Goal: Task Accomplishment & Management: Manage account settings

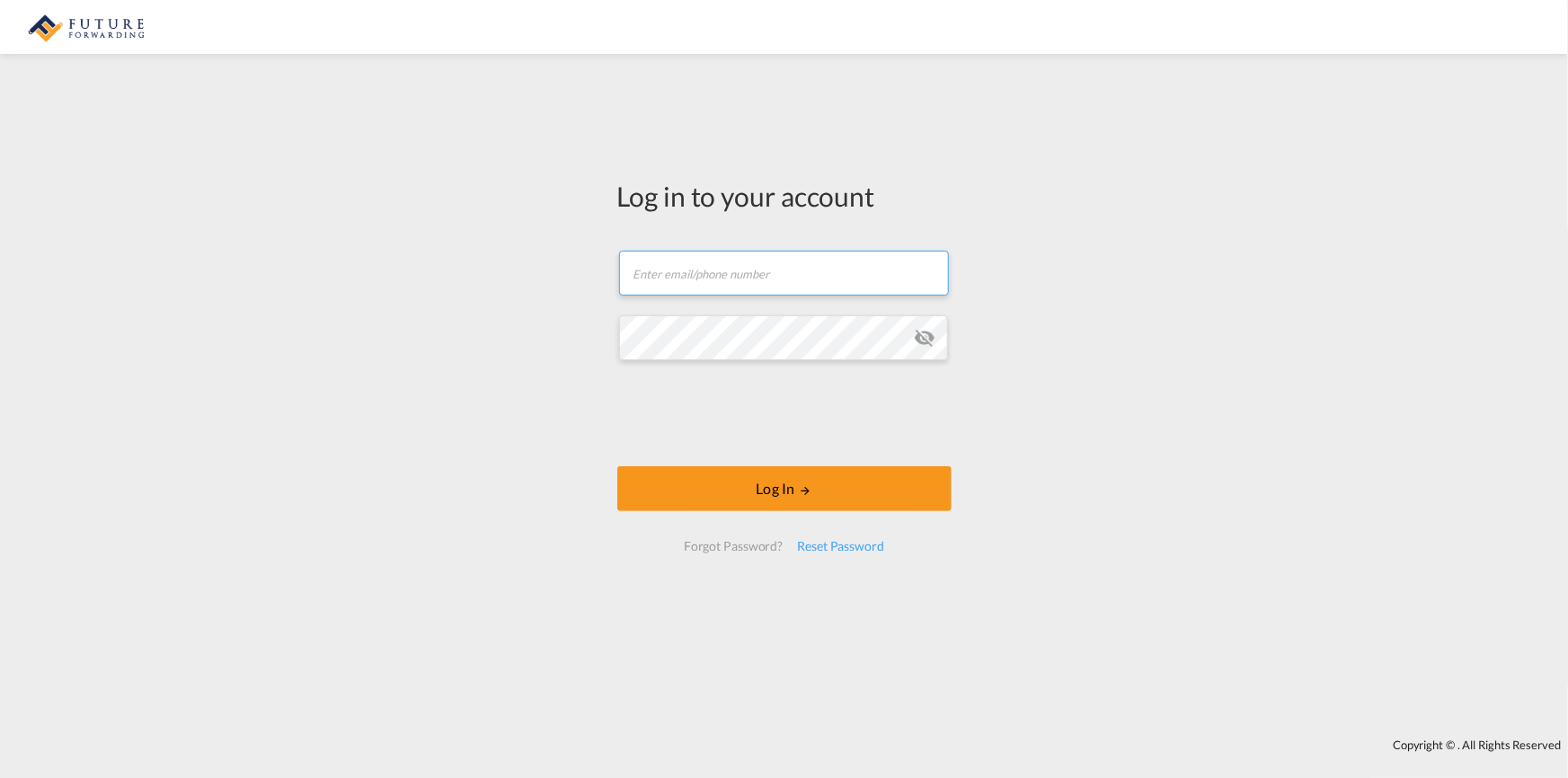
type input "[EMAIL_ADDRESS][DOMAIN_NAME]"
click at [923, 337] on md-icon "icon-eye-off" at bounding box center [924, 338] width 22 height 22
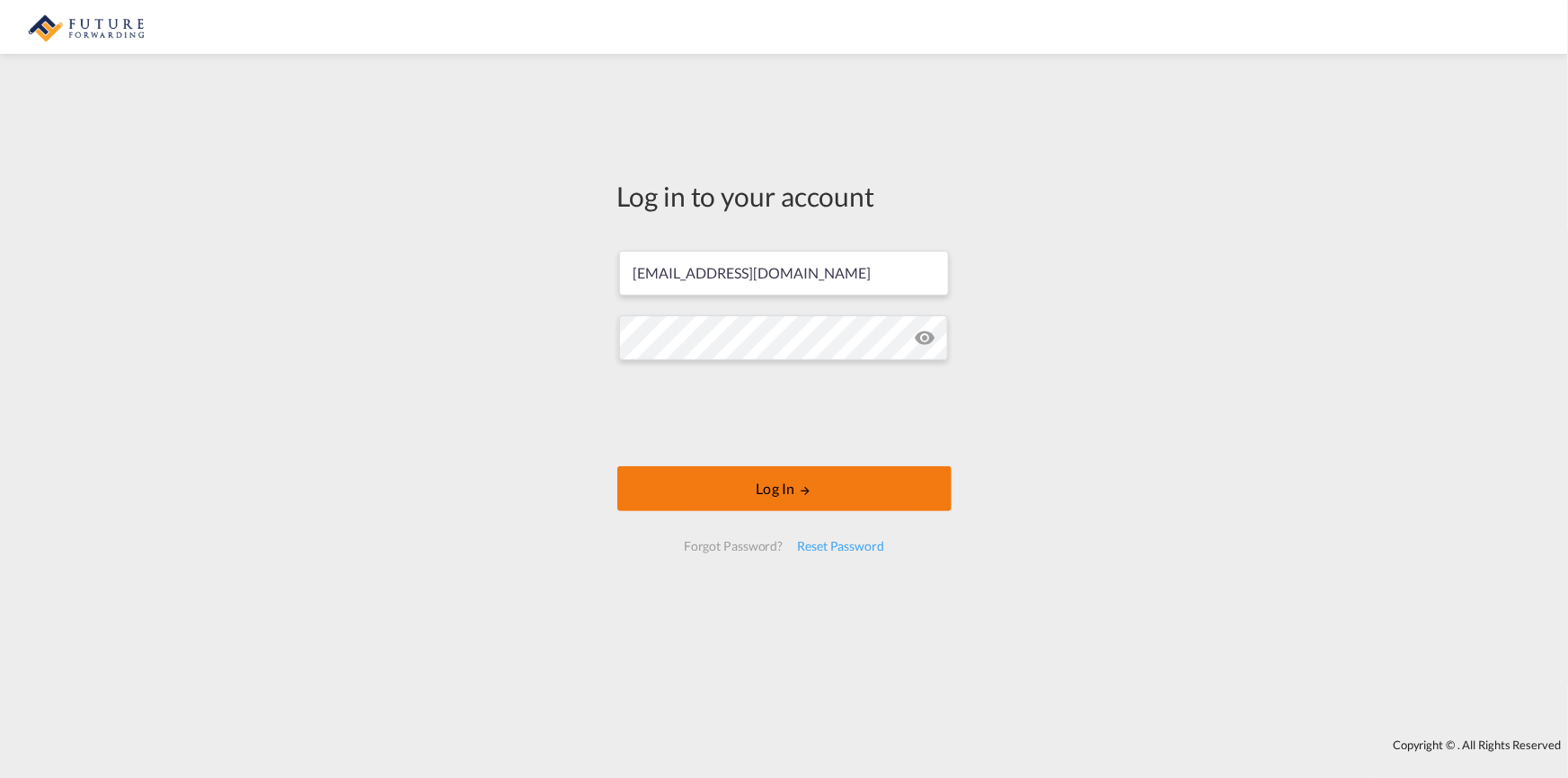
click at [794, 480] on button "Log In" at bounding box center [784, 489] width 335 height 45
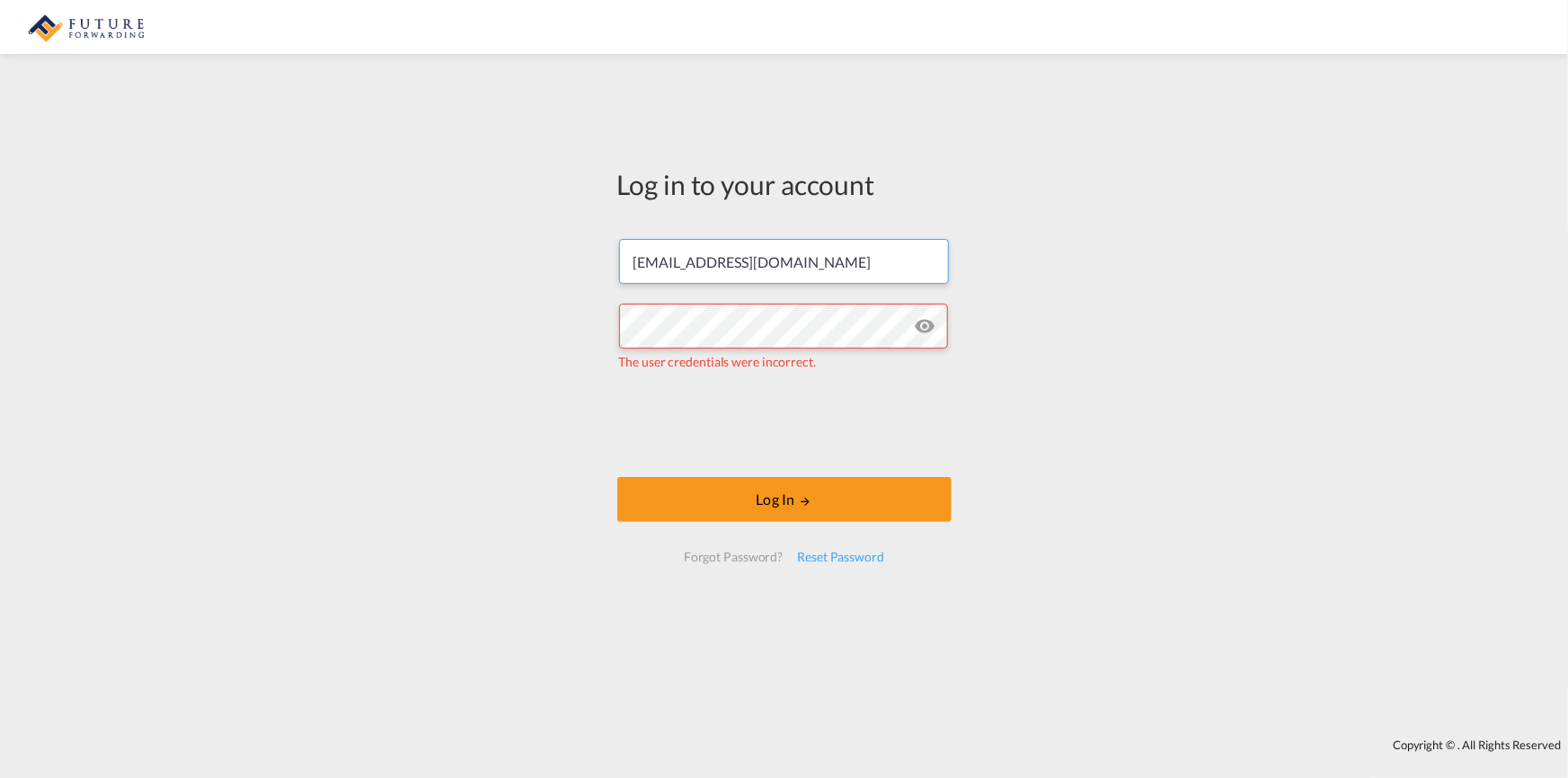
click at [842, 252] on input "[EMAIL_ADDRESS][DOMAIN_NAME]" at bounding box center [784, 261] width 330 height 45
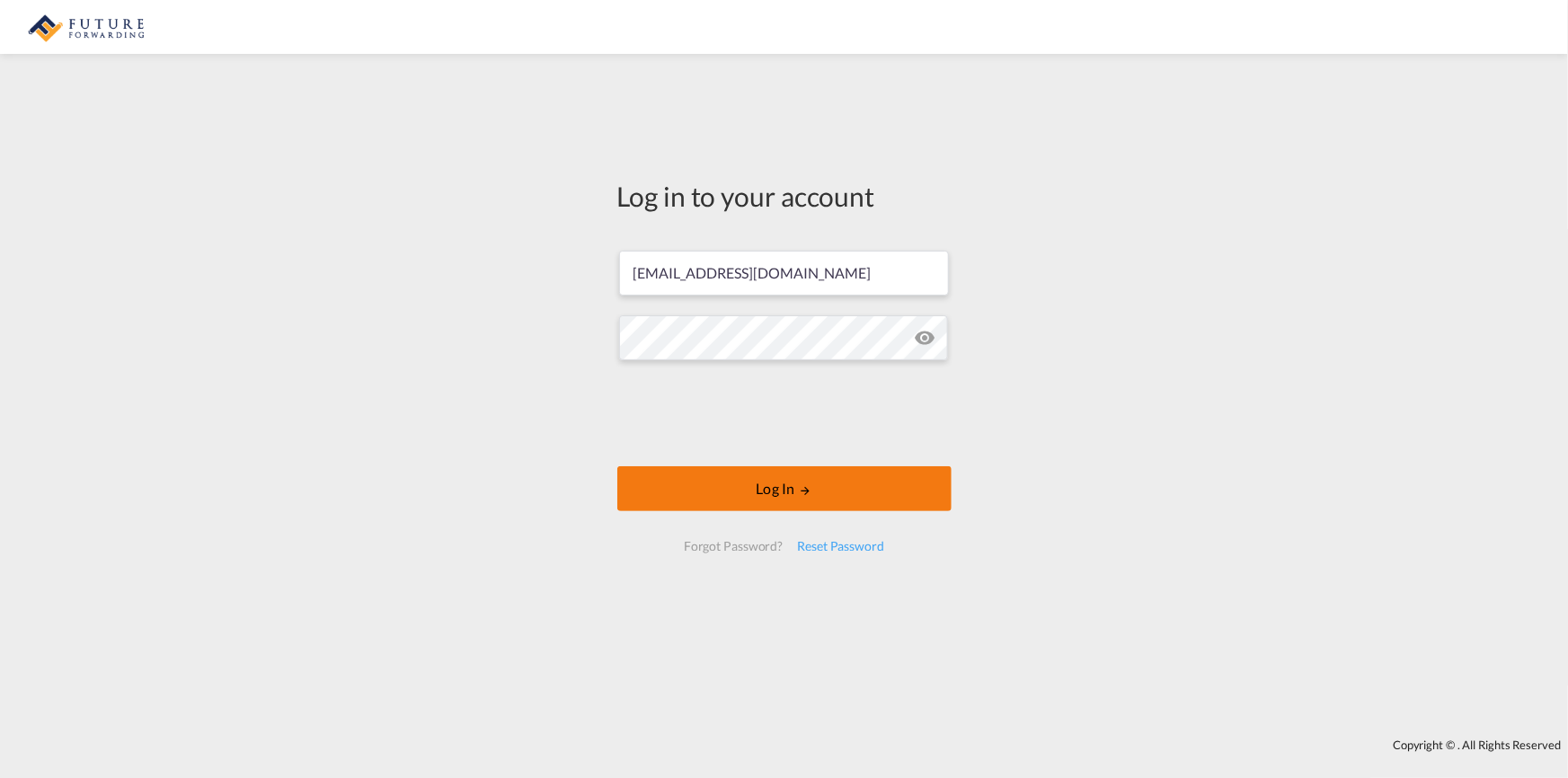
click at [786, 491] on button "Log In" at bounding box center [784, 489] width 335 height 45
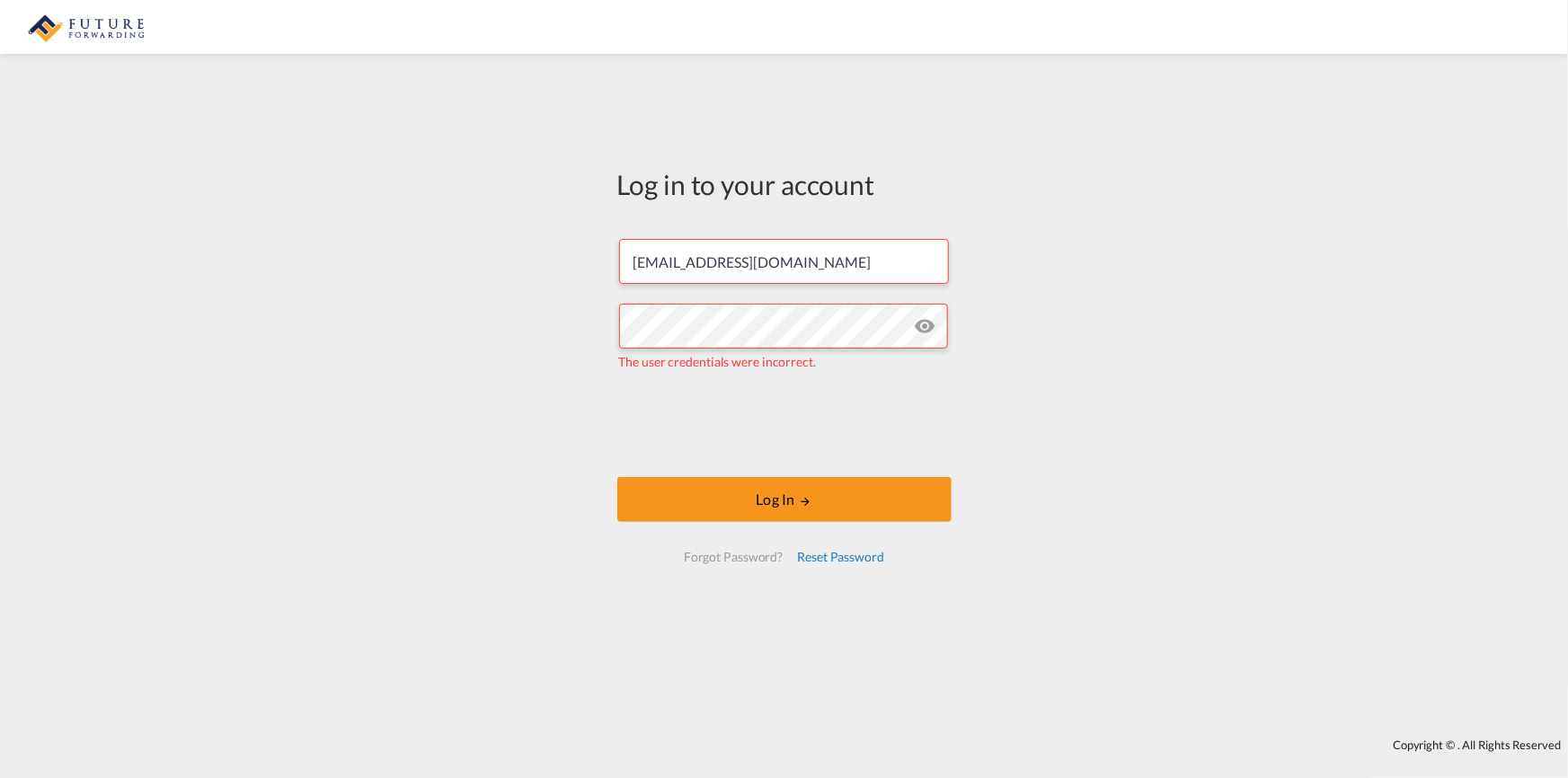
click at [837, 555] on div "Reset Password" at bounding box center [840, 557] width 102 height 32
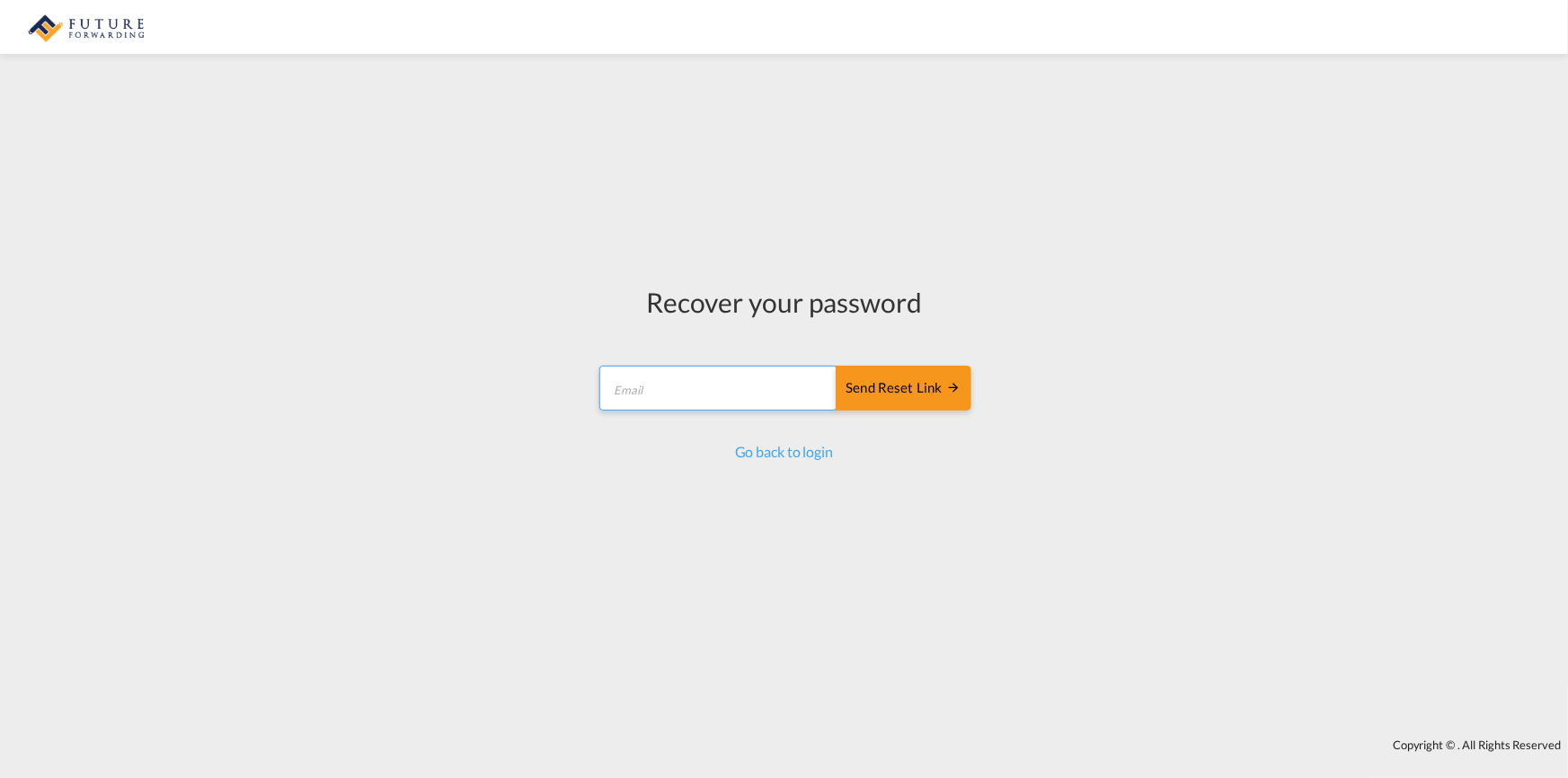
click at [641, 390] on input "email" at bounding box center [719, 389] width 238 height 45
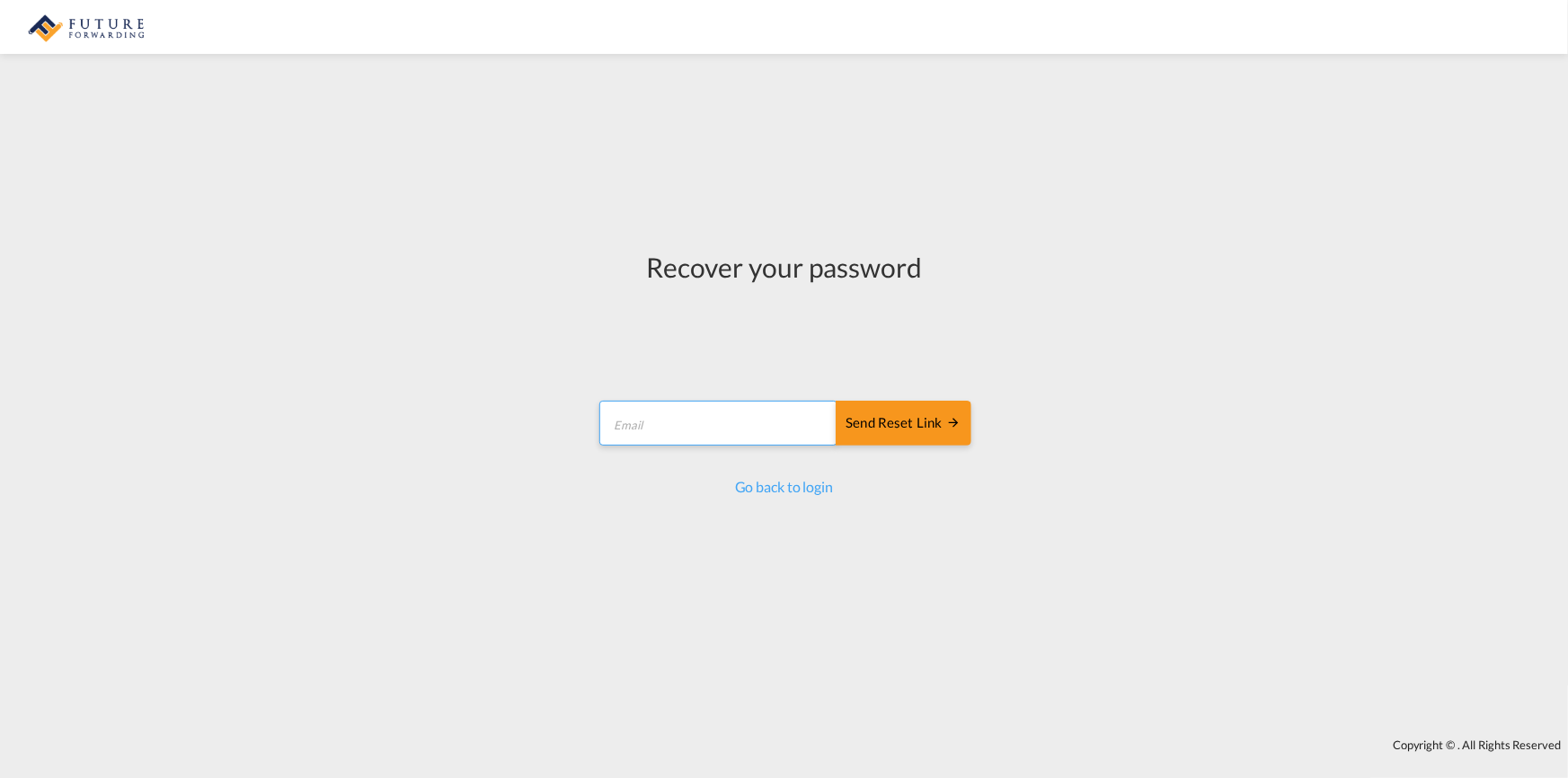
type input "[EMAIL_ADDRESS][DOMAIN_NAME]"
click at [874, 430] on div "Send reset link" at bounding box center [903, 423] width 115 height 21
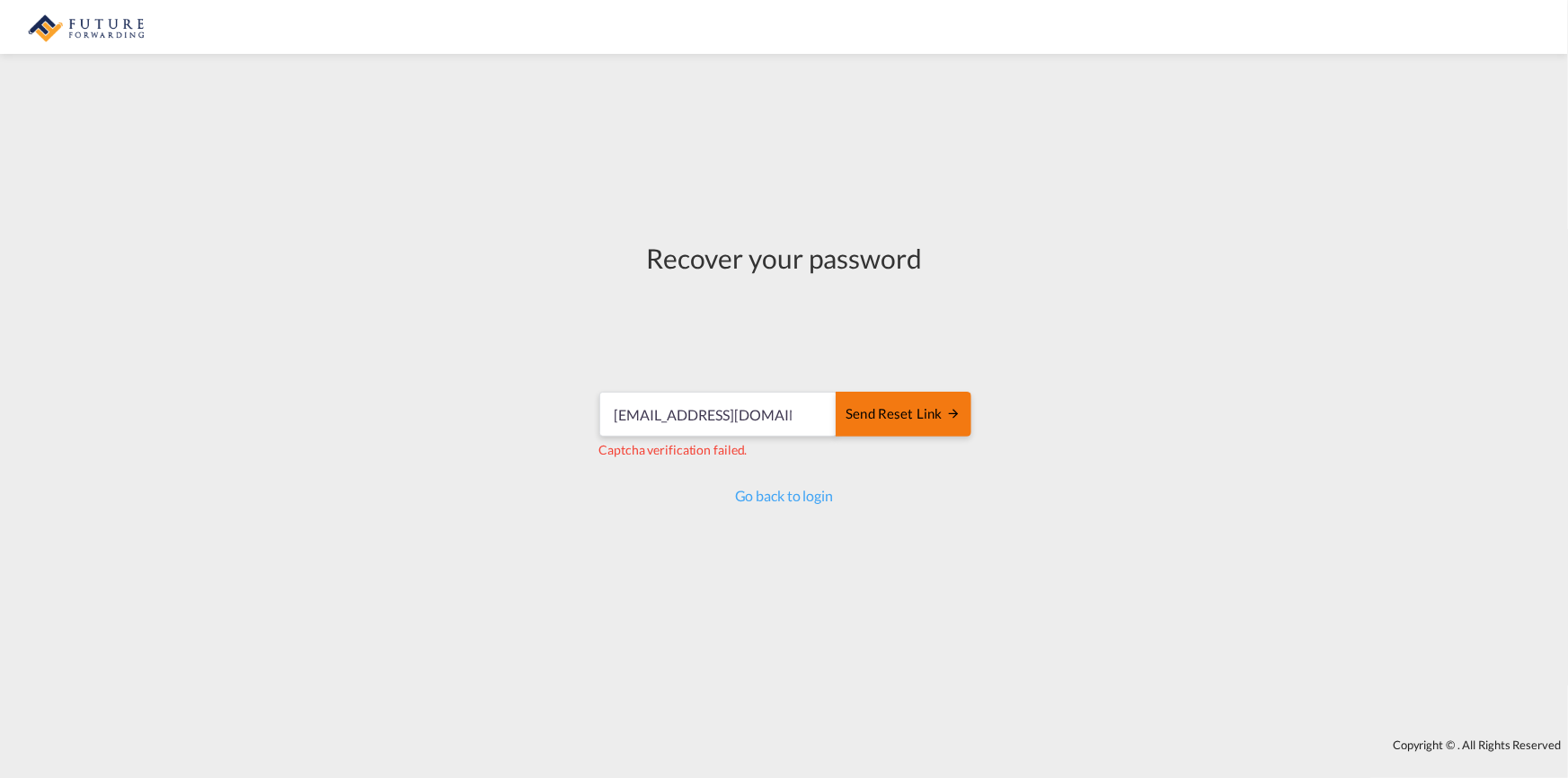
click at [892, 407] on div "Send reset link" at bounding box center [903, 414] width 115 height 21
